Goal: Task Accomplishment & Management: Use online tool/utility

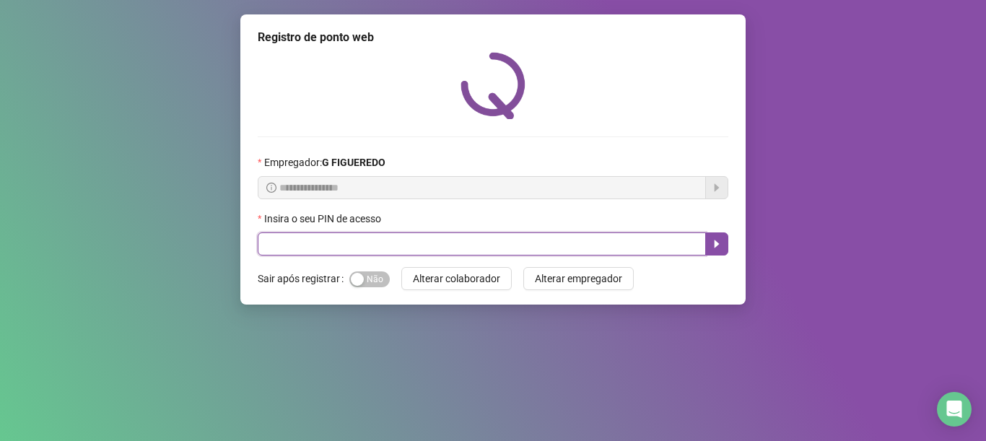
click at [407, 243] on input "text" at bounding box center [482, 243] width 448 height 23
type input "*****"
click at [717, 243] on icon "caret-right" at bounding box center [717, 244] width 5 height 8
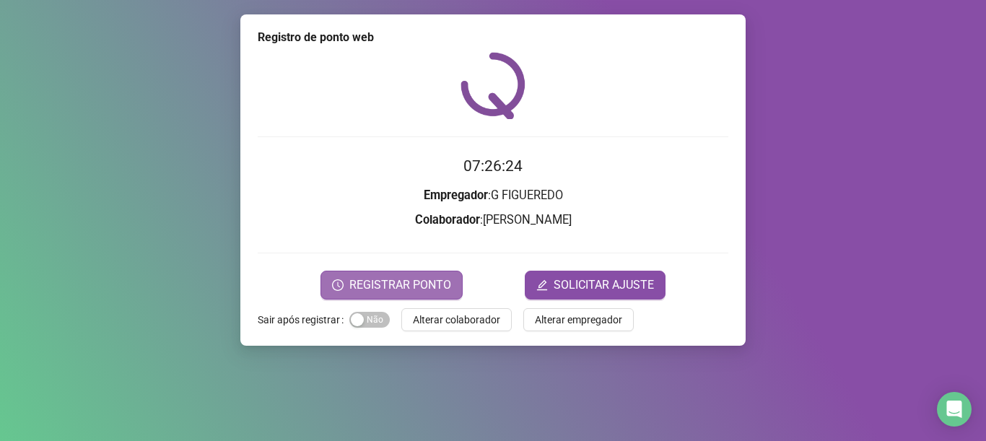
click at [422, 278] on span "REGISTRAR PONTO" at bounding box center [400, 284] width 102 height 17
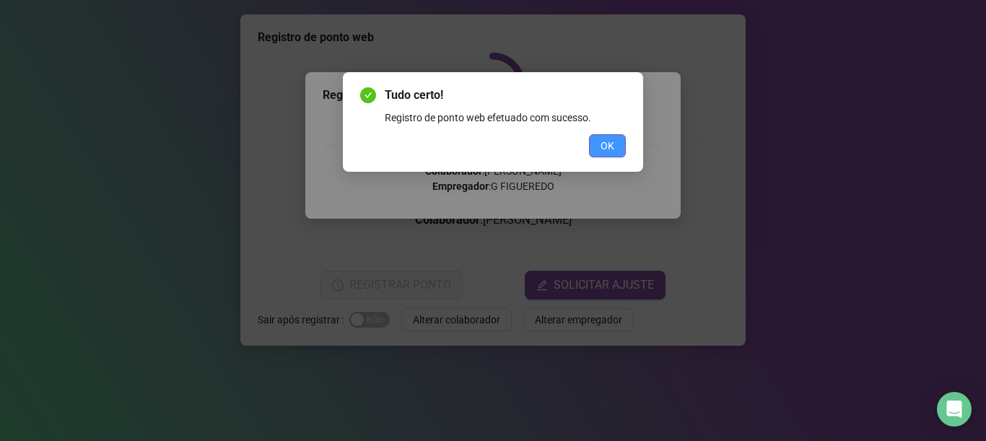
click at [619, 150] on button "OK" at bounding box center [607, 145] width 37 height 23
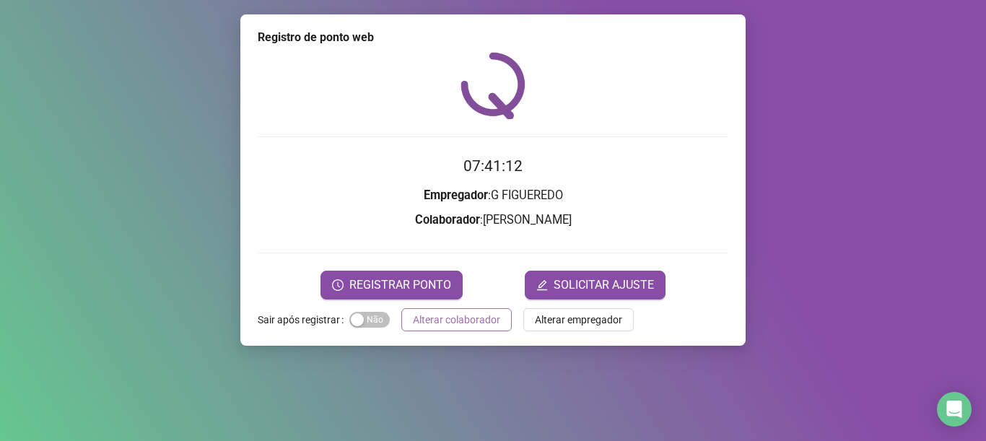
click at [471, 310] on button "Alterar colaborador" at bounding box center [456, 319] width 110 height 23
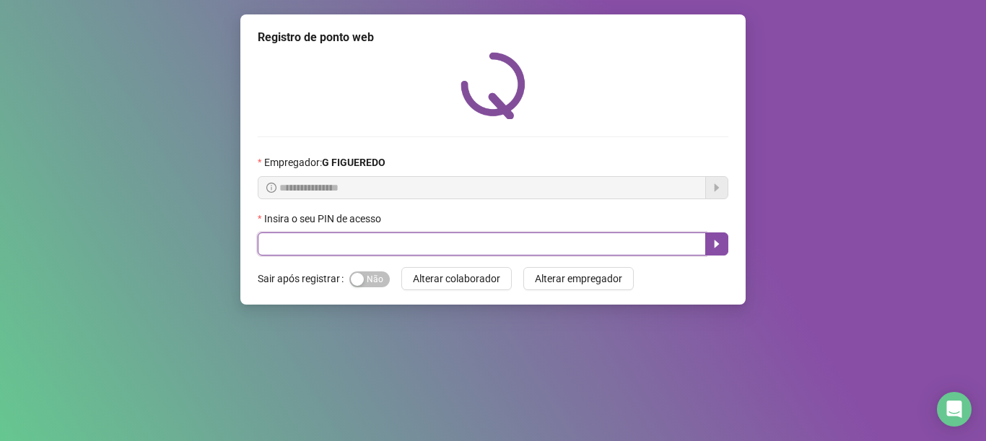
click at [481, 236] on input "text" at bounding box center [482, 243] width 448 height 23
type input "*****"
click at [717, 237] on button "button" at bounding box center [716, 243] width 23 height 23
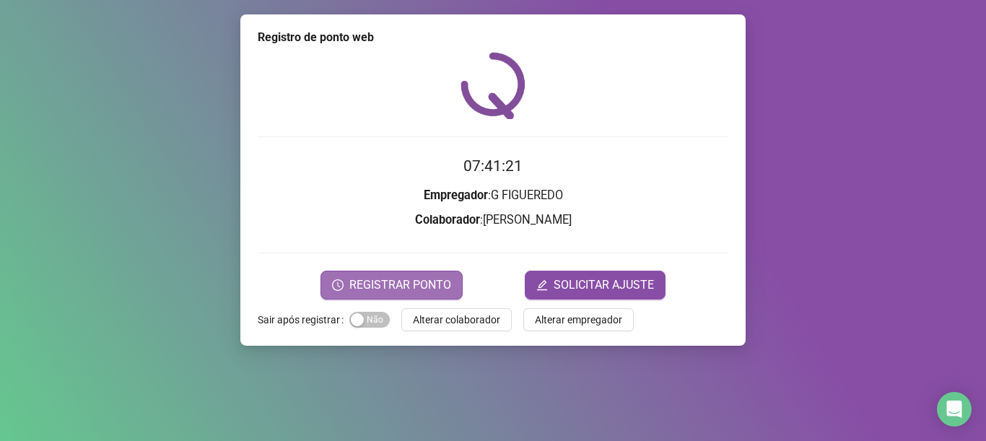
click at [440, 289] on span "REGISTRAR PONTO" at bounding box center [400, 284] width 102 height 17
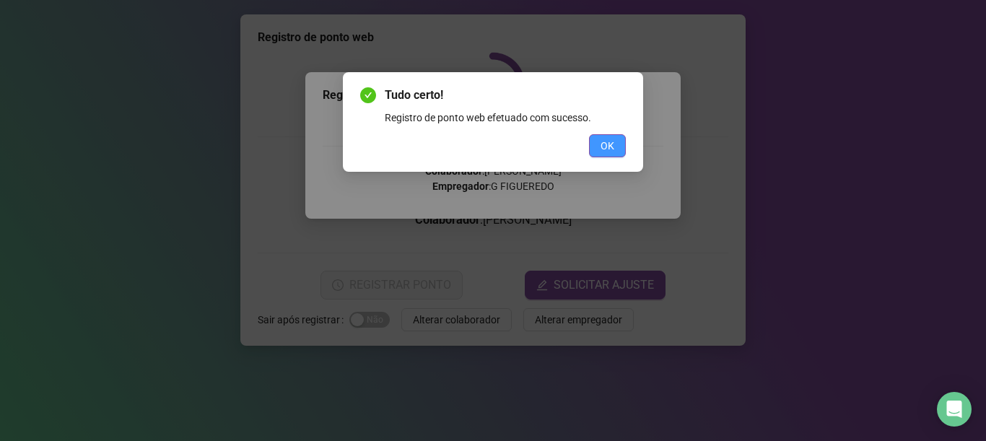
click at [600, 147] on button "OK" at bounding box center [607, 145] width 37 height 23
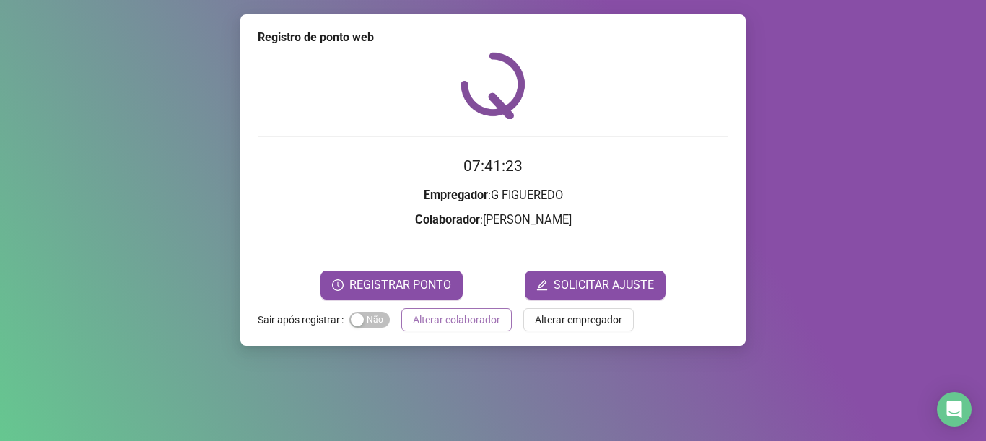
click at [466, 315] on span "Alterar colaborador" at bounding box center [456, 320] width 87 height 16
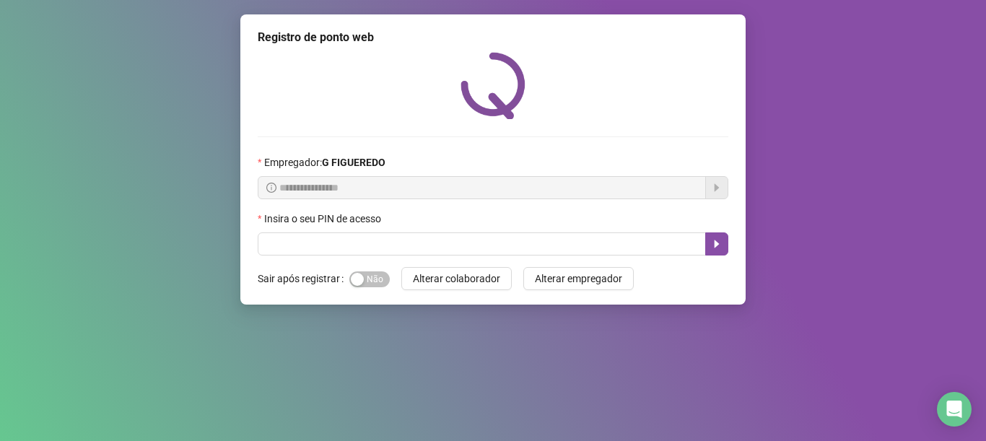
click at [455, 230] on div "Insira o seu PIN de acesso" at bounding box center [493, 222] width 471 height 22
click at [455, 229] on div "Insira o seu PIN de acesso" at bounding box center [493, 222] width 471 height 22
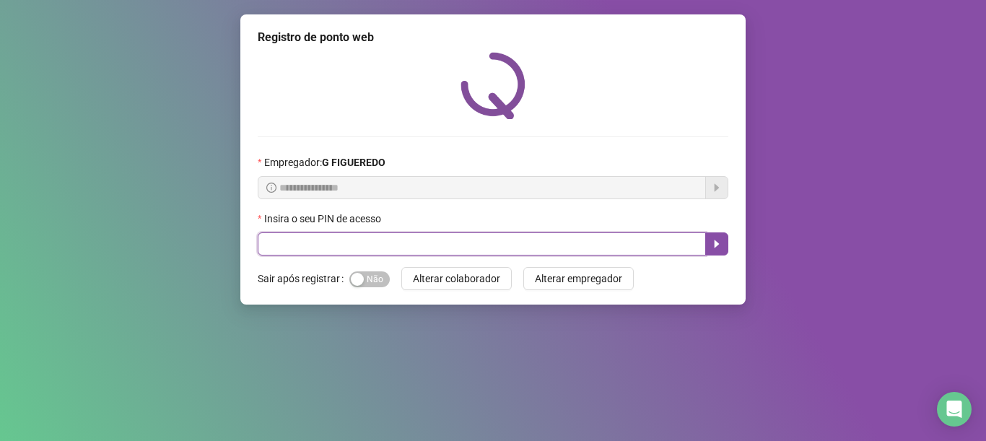
click at [455, 239] on input "text" at bounding box center [482, 243] width 448 height 23
type input "*****"
click at [723, 244] on button "button" at bounding box center [716, 243] width 23 height 23
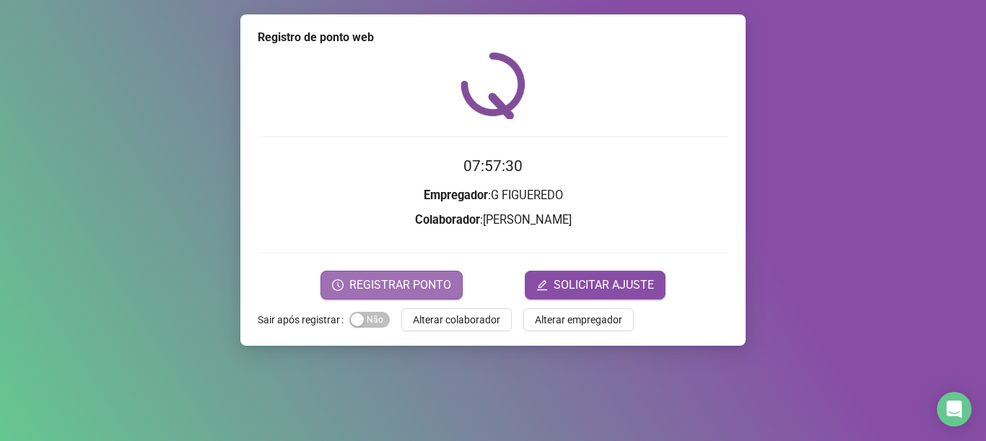
click at [385, 291] on span "REGISTRAR PONTO" at bounding box center [400, 284] width 102 height 17
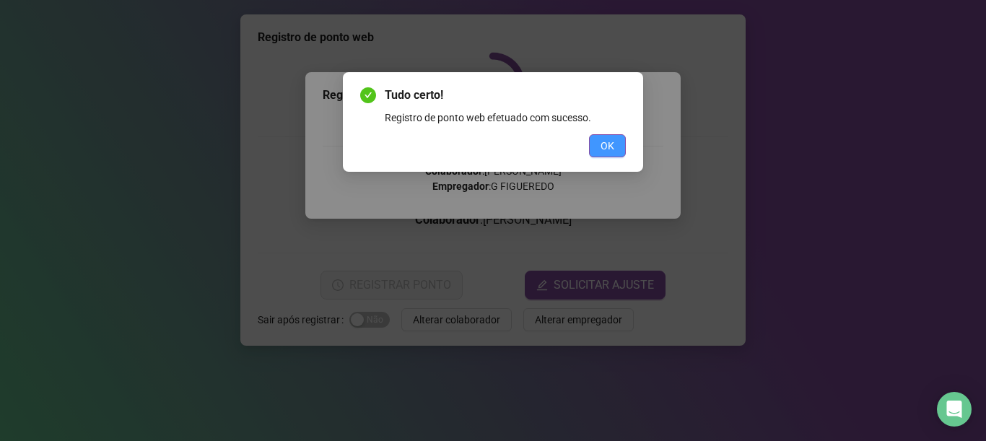
click at [609, 147] on span "OK" at bounding box center [608, 146] width 14 height 16
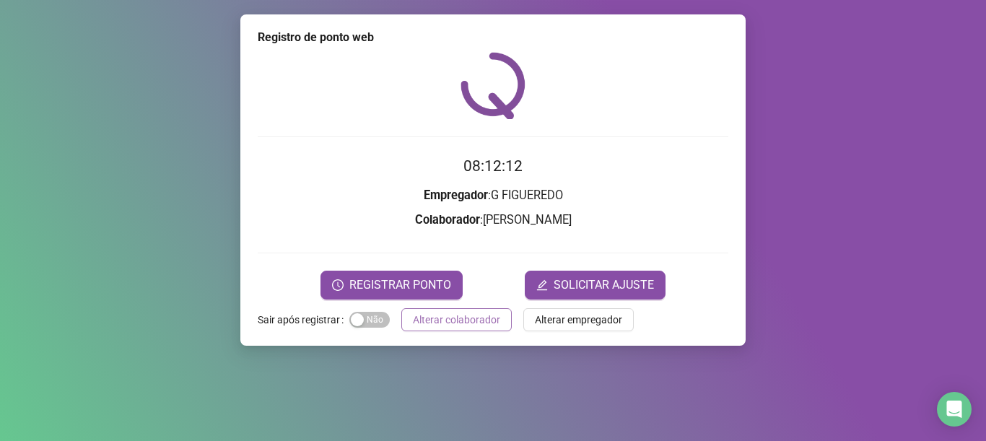
click at [467, 320] on span "Alterar colaborador" at bounding box center [456, 320] width 87 height 16
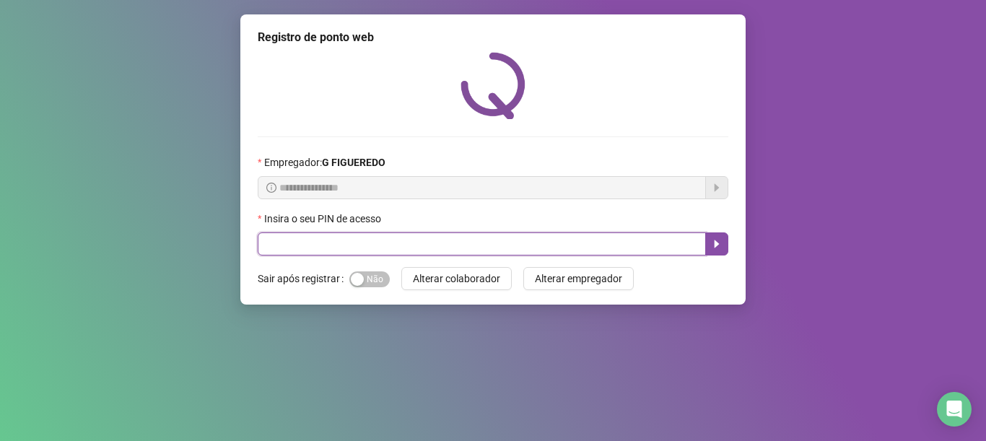
click at [477, 242] on input "text" at bounding box center [482, 243] width 448 height 23
type input "*****"
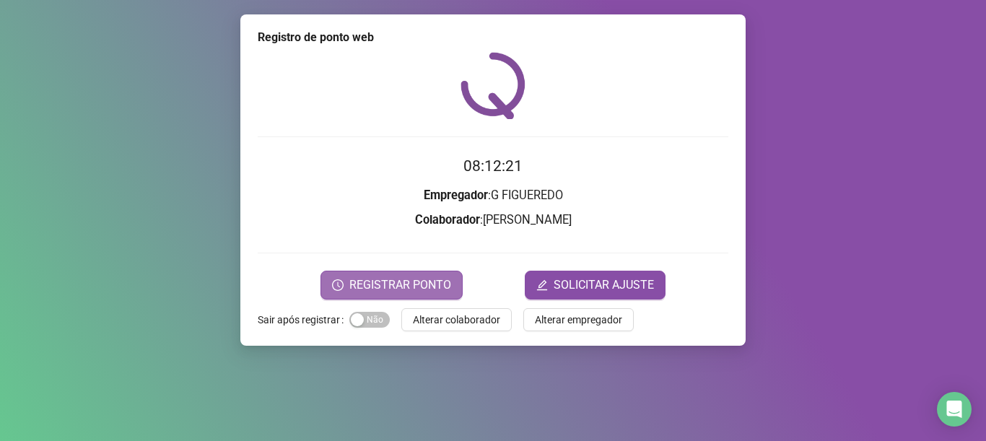
click at [424, 287] on span "REGISTRAR PONTO" at bounding box center [400, 284] width 102 height 17
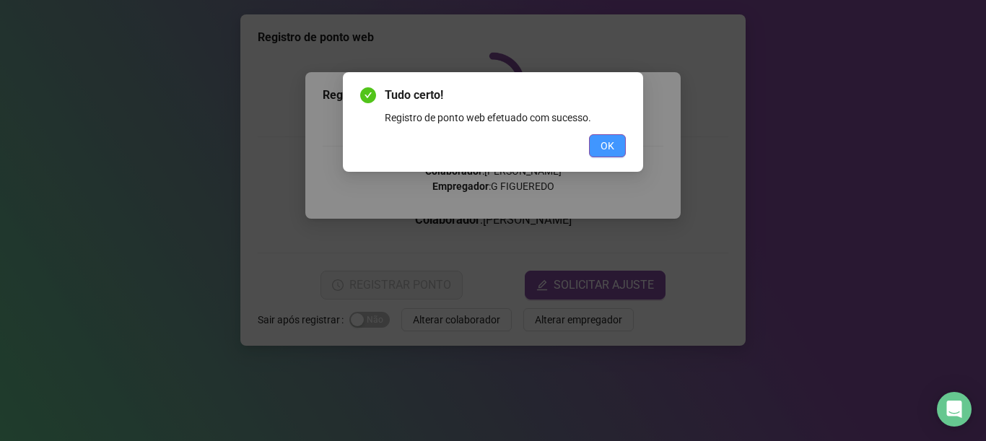
click at [614, 138] on button "OK" at bounding box center [607, 145] width 37 height 23
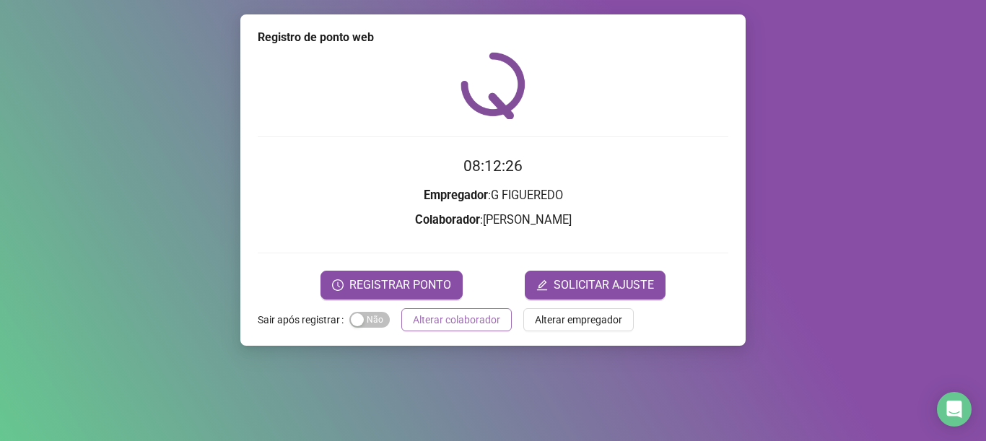
click at [497, 323] on button "Alterar colaborador" at bounding box center [456, 319] width 110 height 23
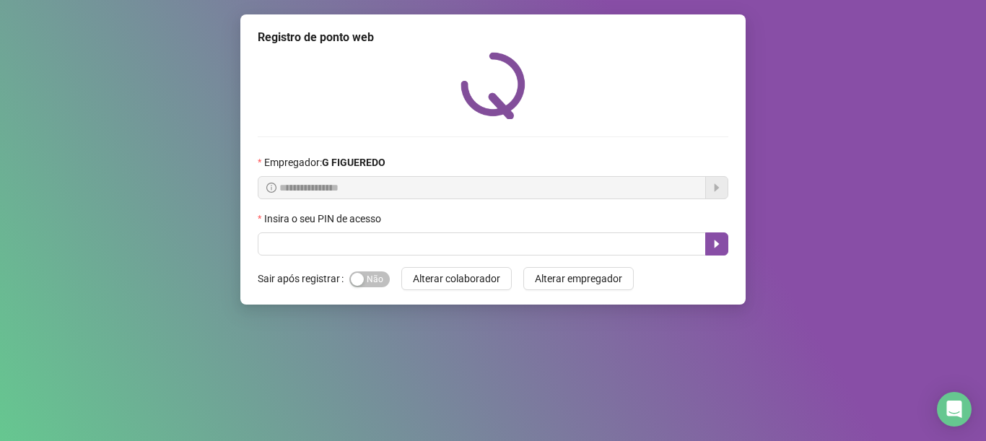
click at [401, 267] on button "Alterar colaborador" at bounding box center [456, 278] width 110 height 23
